Goal: Information Seeking & Learning: Learn about a topic

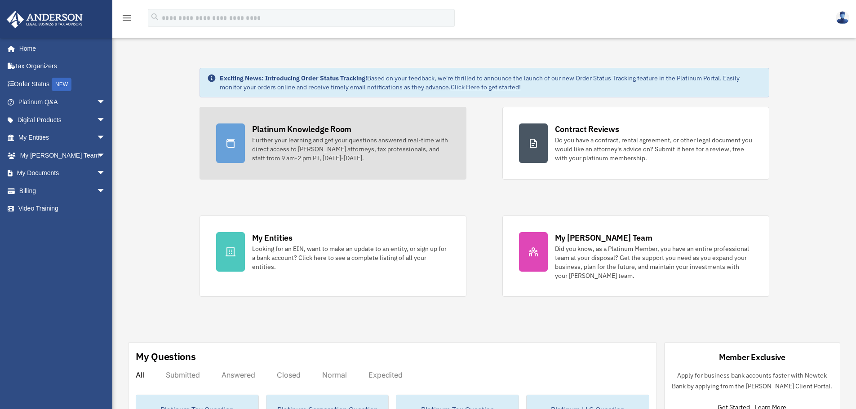
click at [312, 140] on div "Further your learning and get your questions answered real-time with direct acc…" at bounding box center [351, 149] width 198 height 27
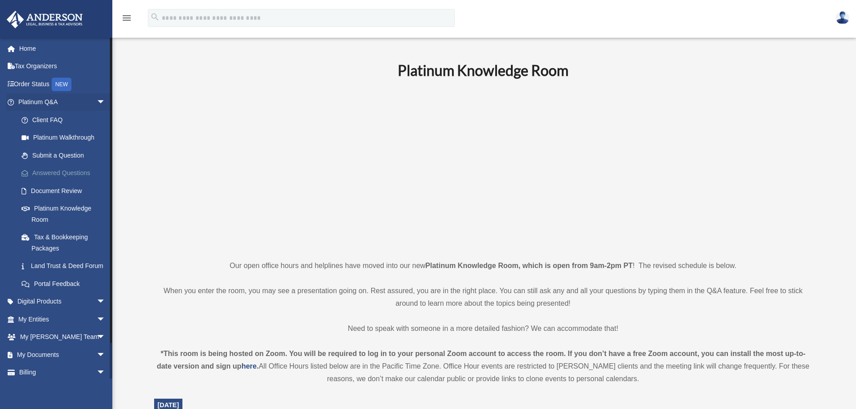
click at [62, 170] on link "Answered Questions" at bounding box center [66, 173] width 106 height 18
